Goal: Navigation & Orientation: Find specific page/section

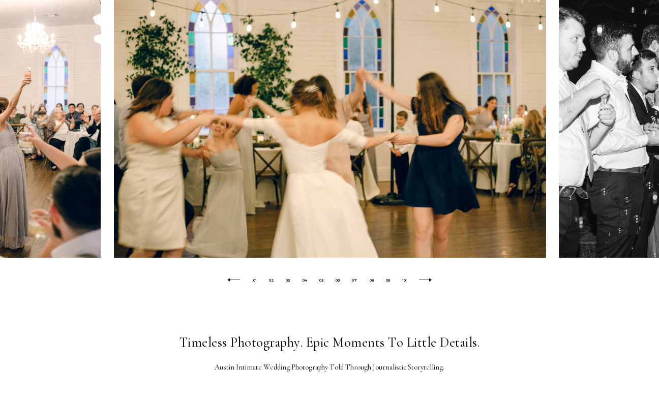
scroll to position [513, 0]
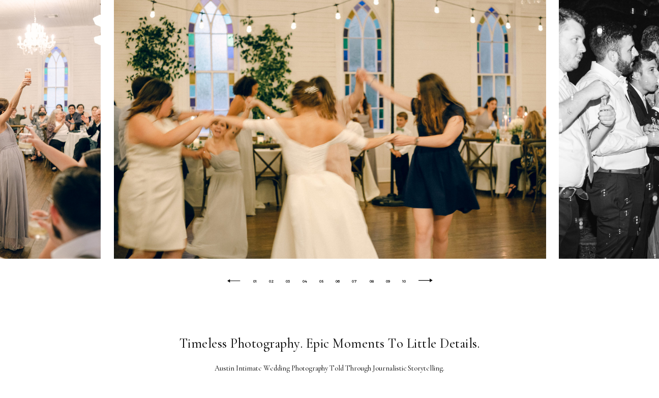
click at [431, 281] on icon at bounding box center [425, 281] width 16 height 5
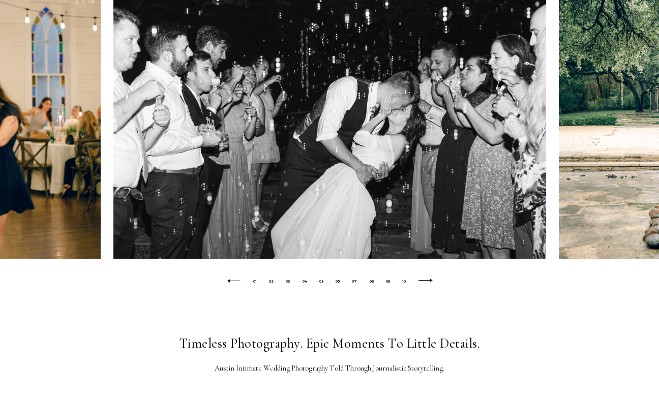
click at [431, 281] on icon at bounding box center [425, 281] width 16 height 5
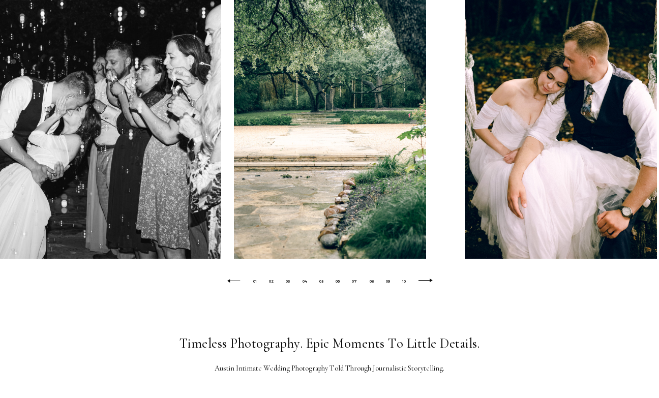
click at [431, 281] on icon at bounding box center [425, 281] width 16 height 5
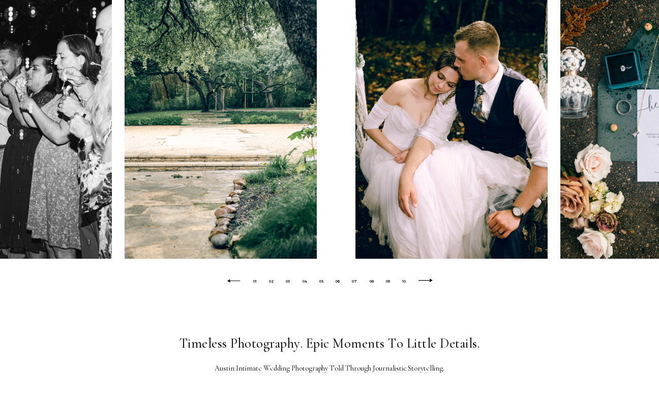
click at [431, 281] on icon at bounding box center [425, 281] width 16 height 5
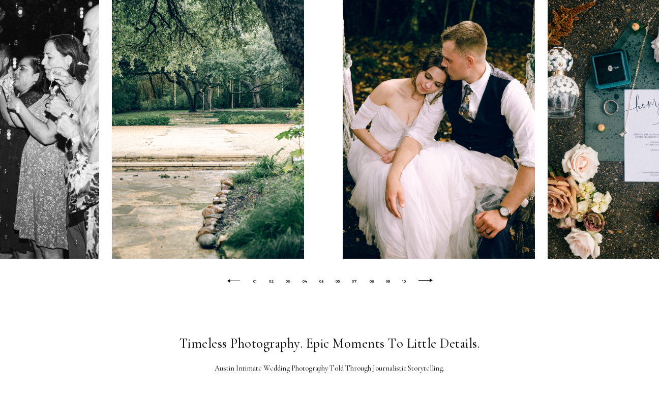
click at [431, 281] on icon at bounding box center [425, 281] width 16 height 5
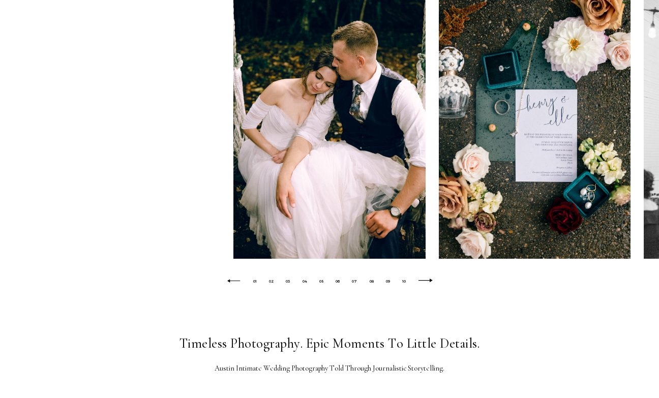
click at [431, 281] on icon at bounding box center [425, 281] width 16 height 5
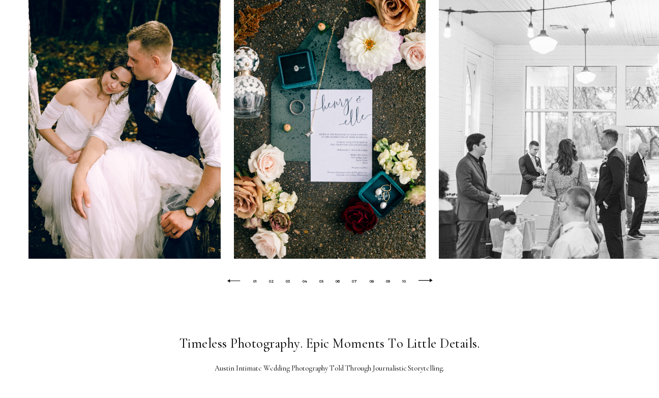
click at [431, 281] on icon at bounding box center [425, 281] width 16 height 5
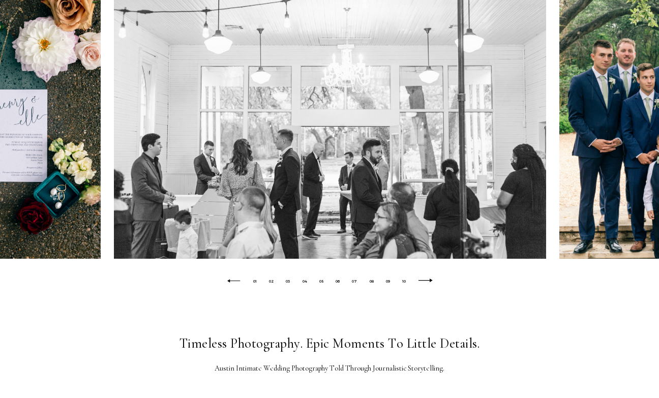
click at [431, 281] on icon at bounding box center [425, 281] width 16 height 5
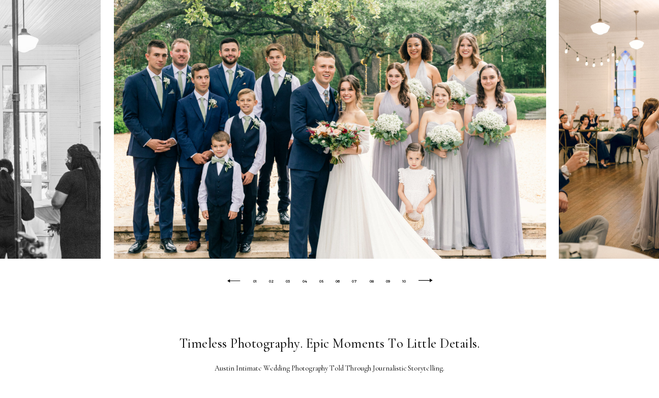
click at [431, 281] on icon at bounding box center [425, 281] width 16 height 5
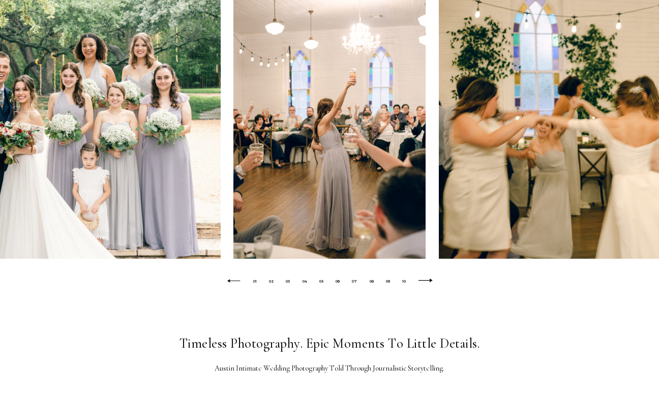
click at [431, 281] on icon at bounding box center [425, 281] width 16 height 5
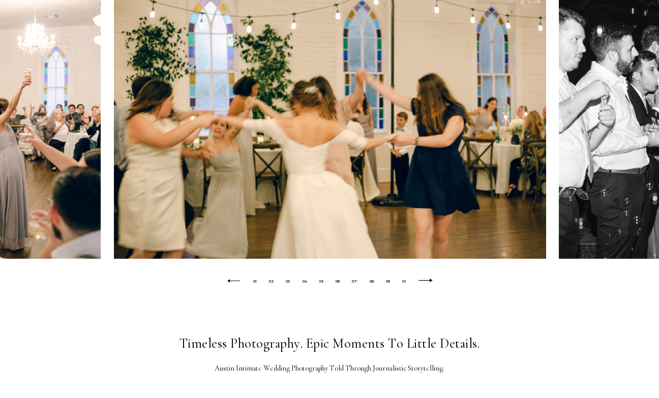
click at [431, 281] on icon at bounding box center [425, 281] width 16 height 5
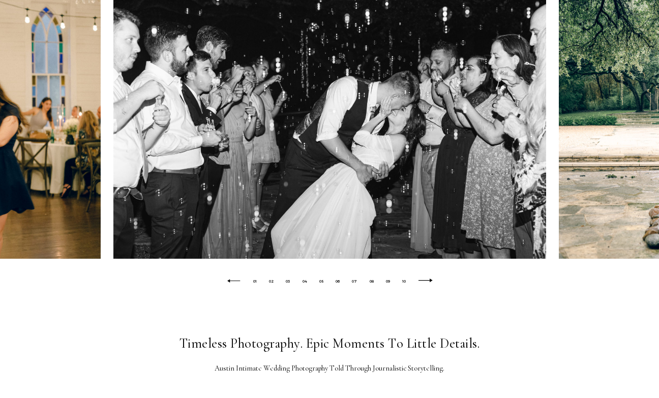
click at [431, 281] on icon at bounding box center [425, 281] width 16 height 5
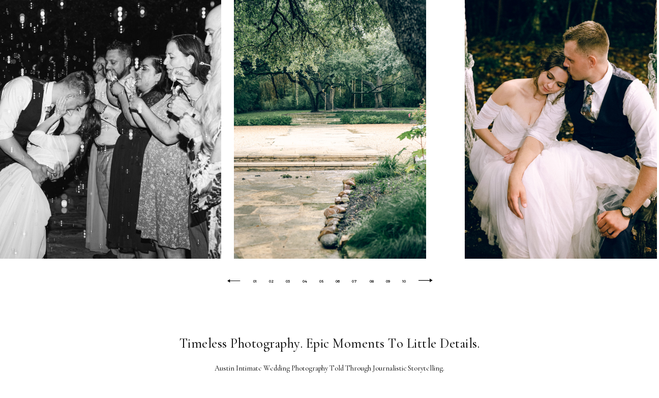
click at [431, 281] on icon at bounding box center [425, 281] width 16 height 5
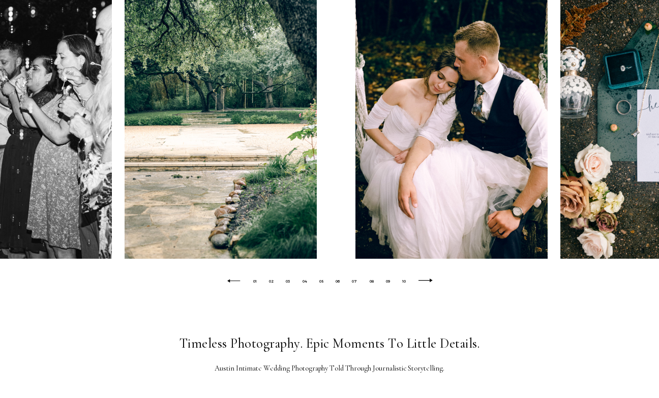
click at [431, 281] on icon at bounding box center [425, 281] width 16 height 5
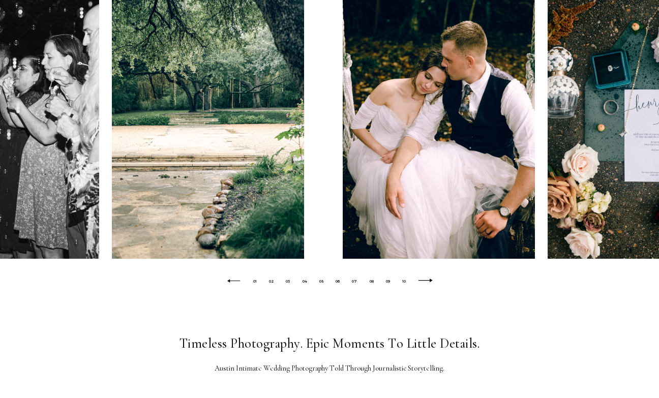
click at [431, 281] on icon at bounding box center [425, 281] width 16 height 5
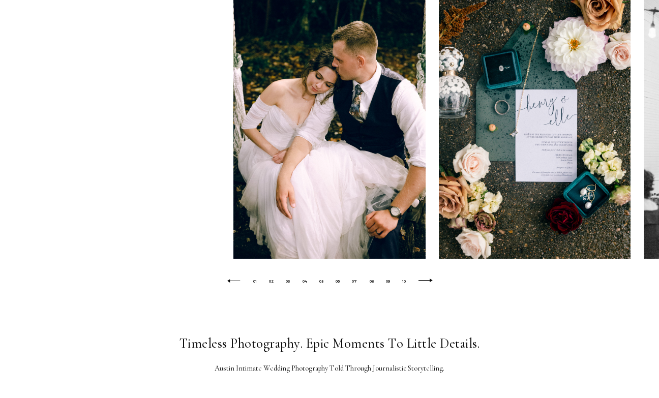
click at [431, 281] on icon at bounding box center [425, 281] width 16 height 5
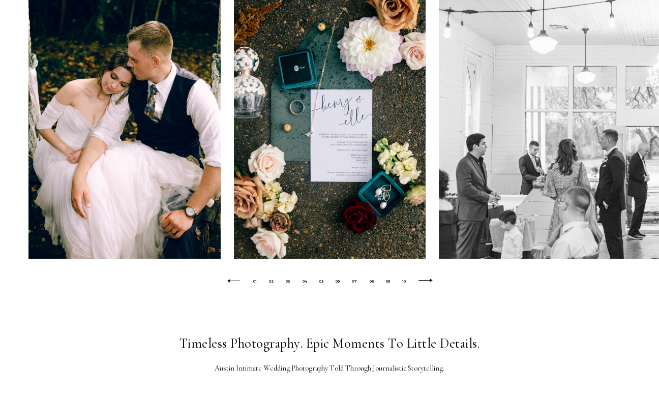
click at [431, 281] on icon at bounding box center [425, 281] width 16 height 5
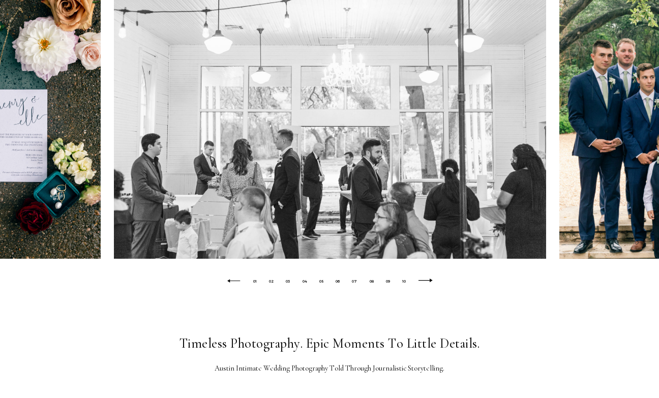
click at [431, 281] on icon at bounding box center [425, 281] width 16 height 5
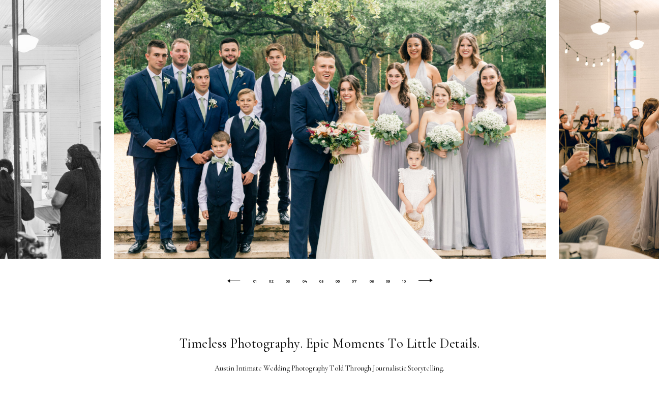
click at [431, 281] on icon at bounding box center [425, 281] width 16 height 5
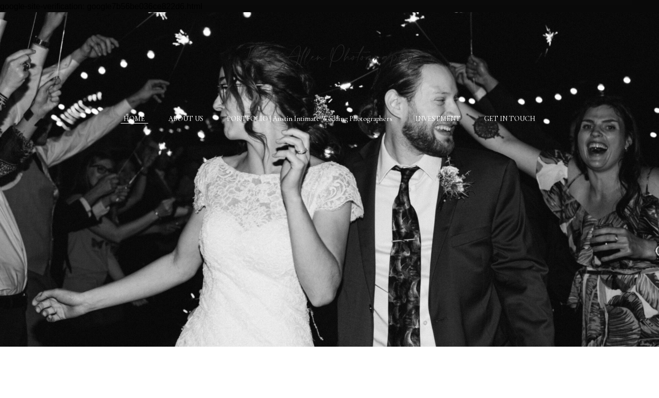
scroll to position [0, 0]
click at [498, 118] on link "GET IN TOUCH" at bounding box center [509, 118] width 51 height 9
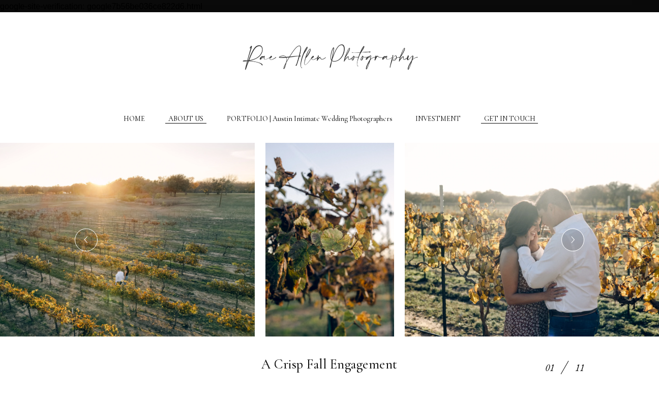
click at [193, 121] on link "ABOUT US" at bounding box center [185, 118] width 35 height 9
